Goal: Find specific page/section: Find specific page/section

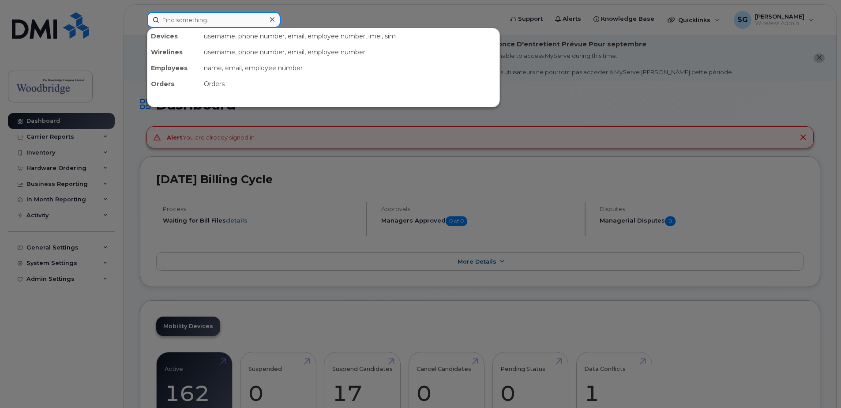
click at [227, 21] on input at bounding box center [214, 20] width 134 height 16
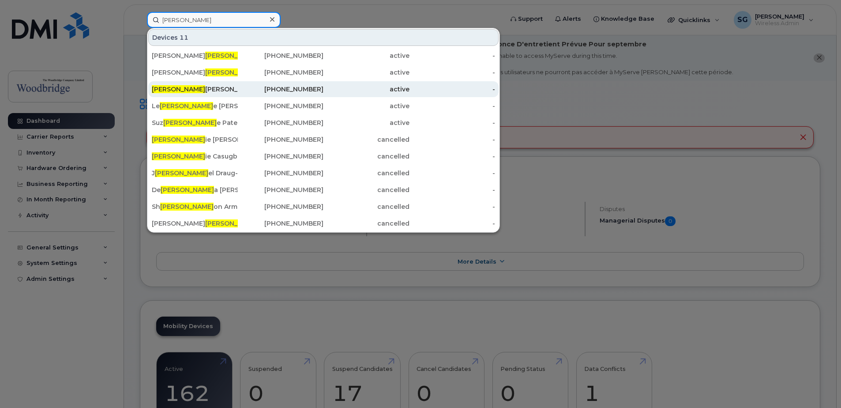
type input "[PERSON_NAME]"
click at [206, 88] on div "[PERSON_NAME] - Cell" at bounding box center [195, 89] width 86 height 9
